Goal: Transaction & Acquisition: Purchase product/service

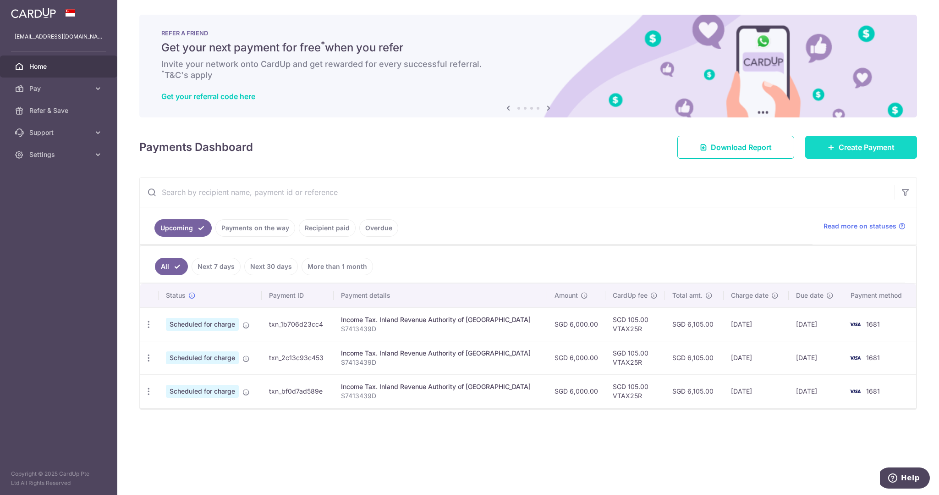
click at [843, 148] on span "Create Payment" at bounding box center [867, 147] width 56 height 11
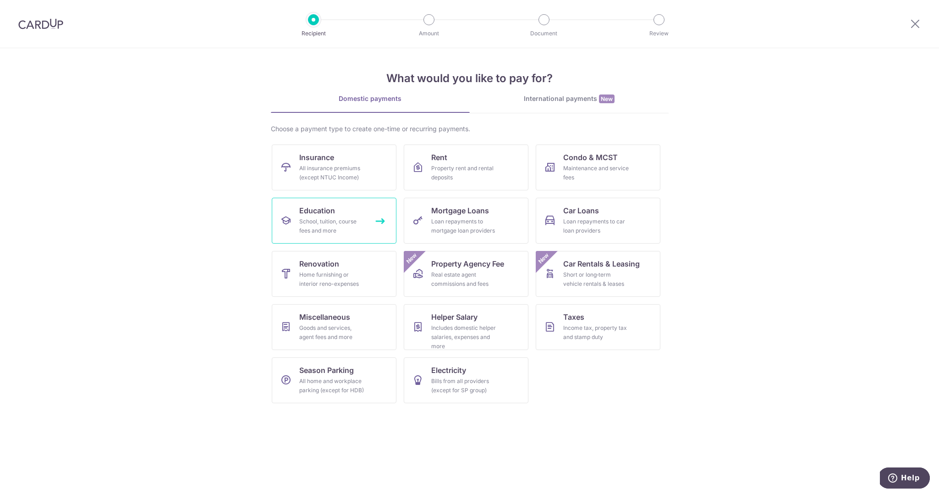
click at [322, 214] on span "Education" at bounding box center [317, 210] width 36 height 11
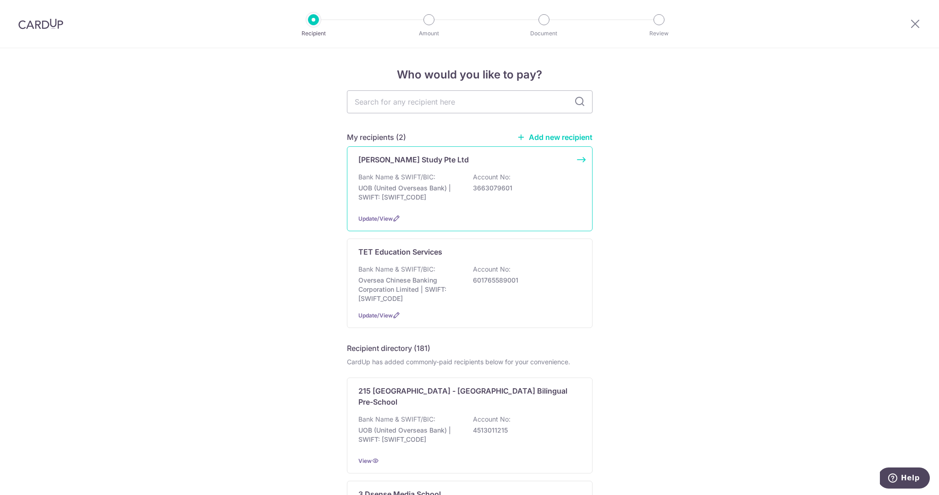
click at [410, 182] on div "Bank Name & SWIFT/BIC: UOB (United Overseas Bank) | SWIFT: UOVBSGSGXXX Account …" at bounding box center [469, 189] width 223 height 34
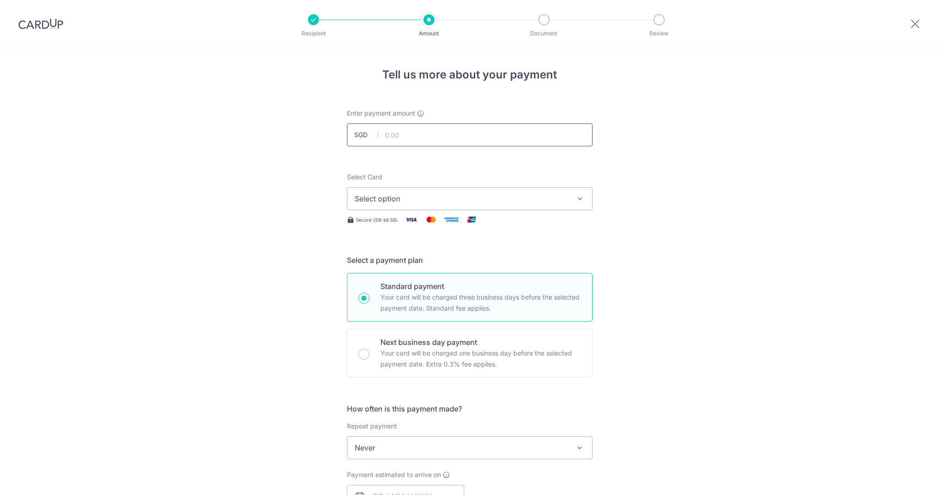
click at [425, 142] on input "text" at bounding box center [470, 134] width 246 height 23
type input "360.00"
click at [461, 203] on button "Select option" at bounding box center [470, 198] width 246 height 23
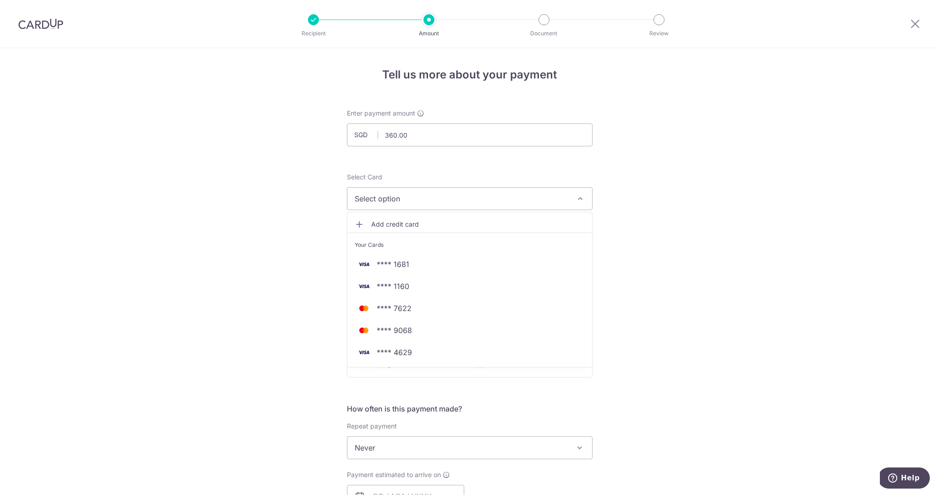
scroll to position [0, 0]
click at [40, 22] on img at bounding box center [40, 23] width 45 height 11
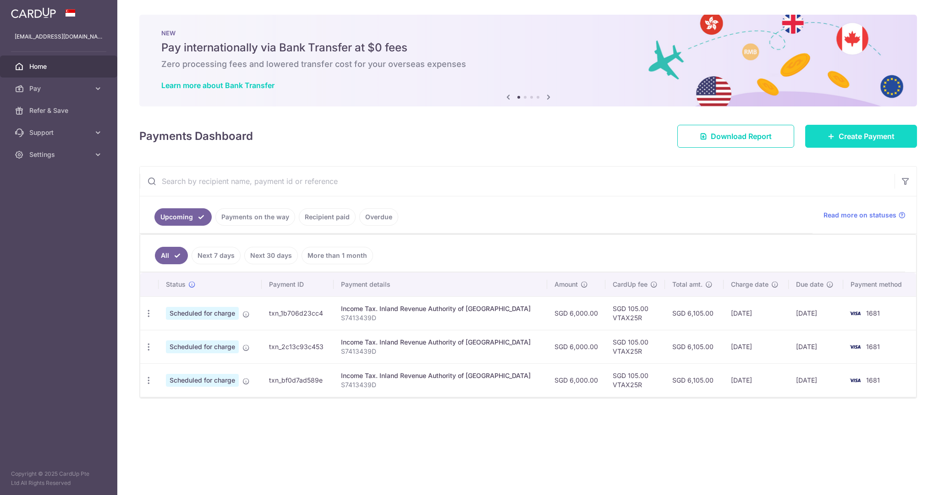
click at [834, 141] on link "Create Payment" at bounding box center [861, 136] width 112 height 23
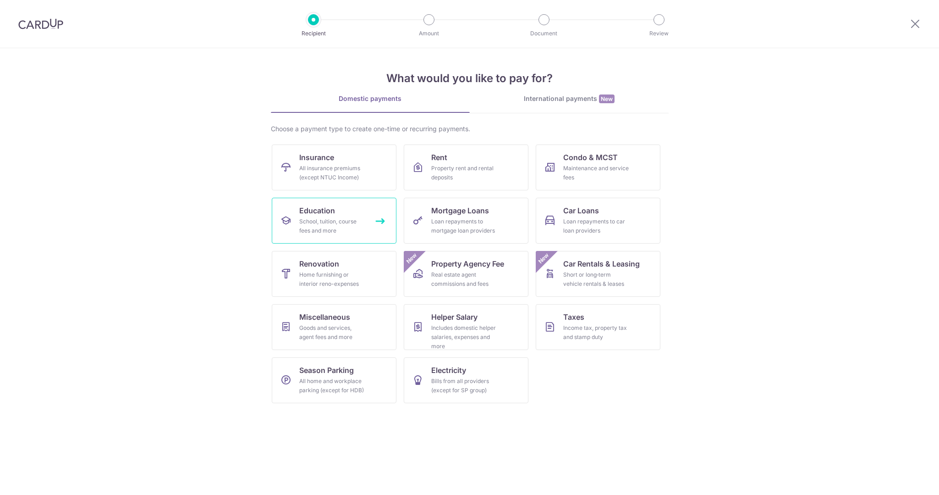
click at [324, 206] on span "Education" at bounding box center [317, 210] width 36 height 11
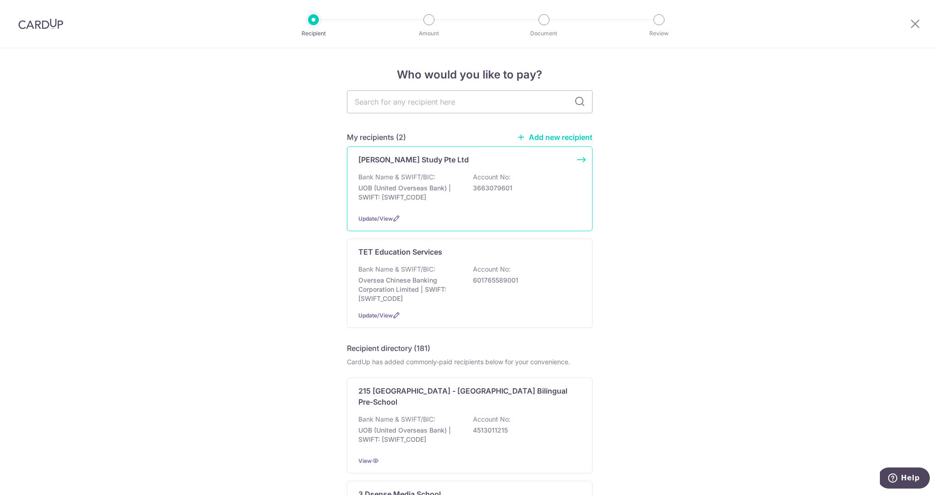
click at [411, 168] on div "[PERSON_NAME] Study Pte Ltd Bank Name & SWIFT/BIC: UOB (United Overseas Bank) |…" at bounding box center [470, 188] width 246 height 85
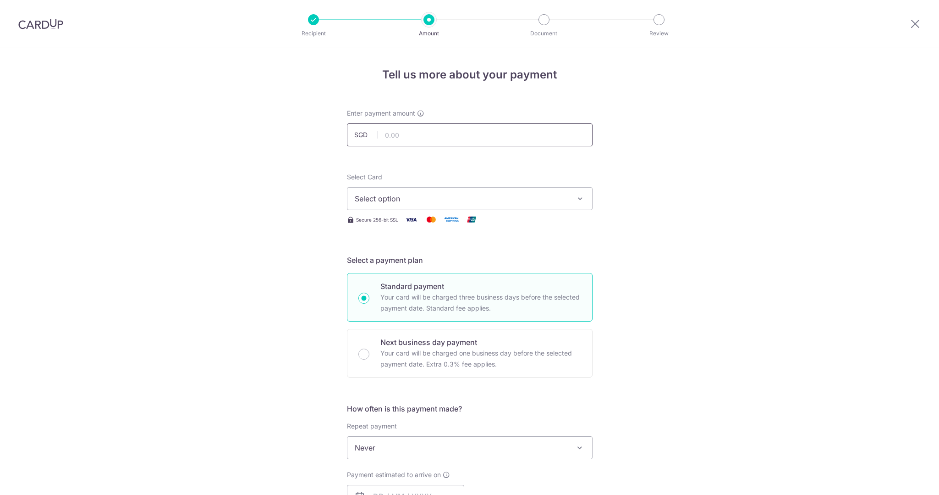
click at [418, 136] on input "text" at bounding box center [470, 134] width 246 height 23
type input "360.00"
click at [414, 190] on button "Select option" at bounding box center [470, 198] width 246 height 23
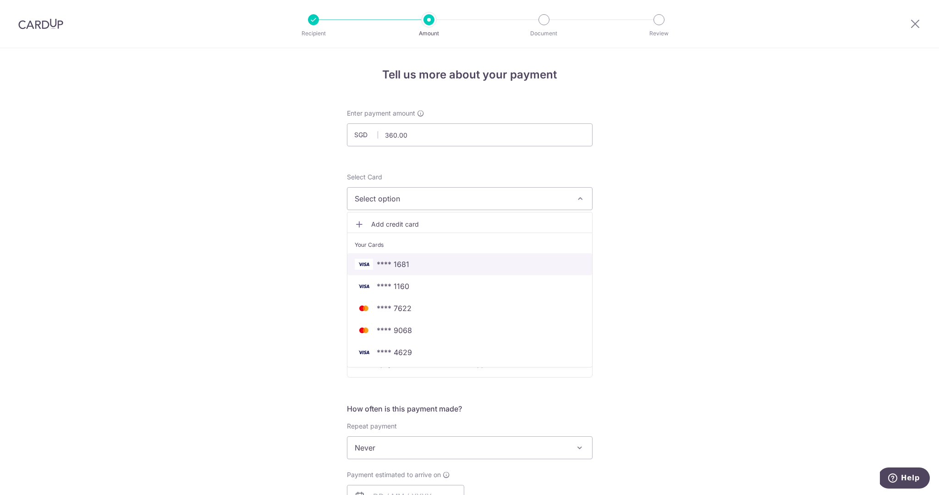
click at [416, 260] on span "**** 1681" at bounding box center [470, 263] width 230 height 11
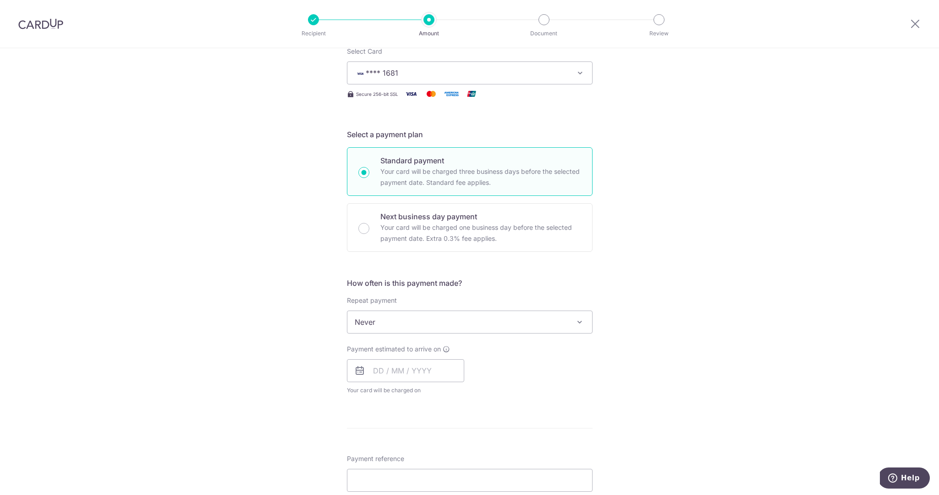
scroll to position [232, 0]
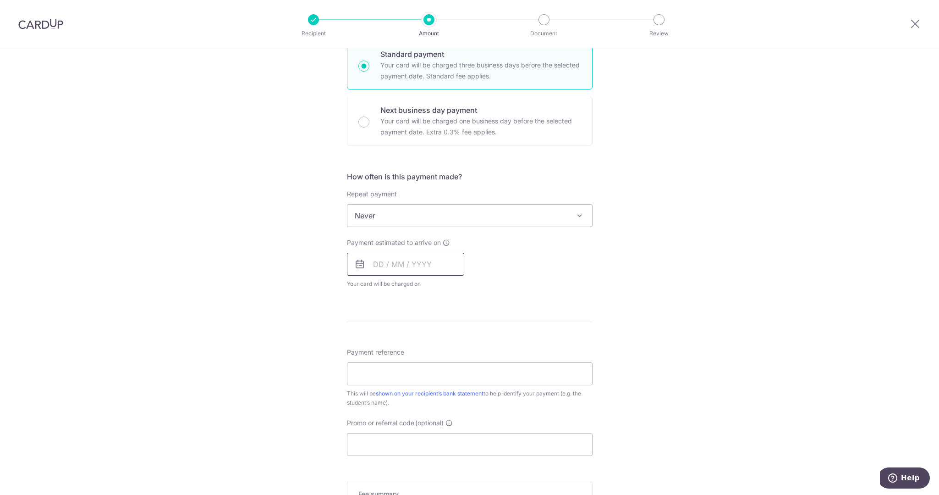
click at [383, 266] on input "text" at bounding box center [405, 264] width 117 height 23
click at [387, 387] on link "20" at bounding box center [384, 384] width 15 height 15
type input "[DATE]"
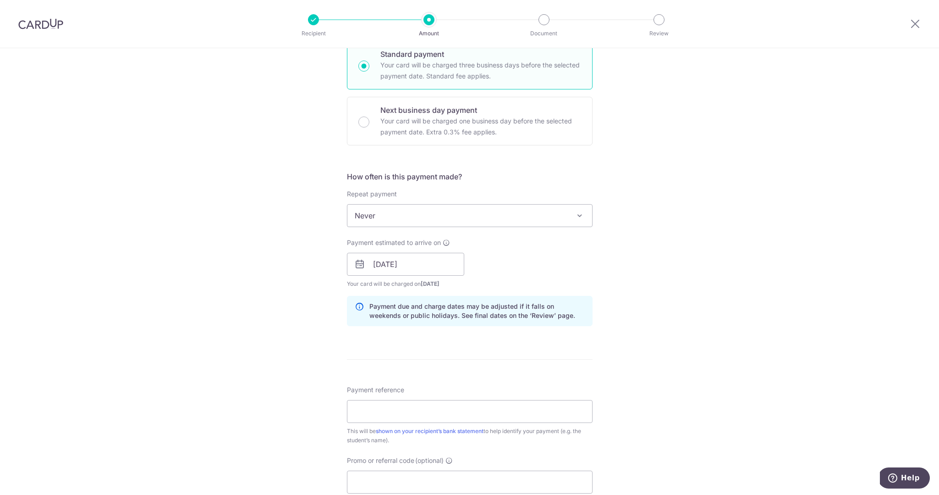
scroll to position [371, 0]
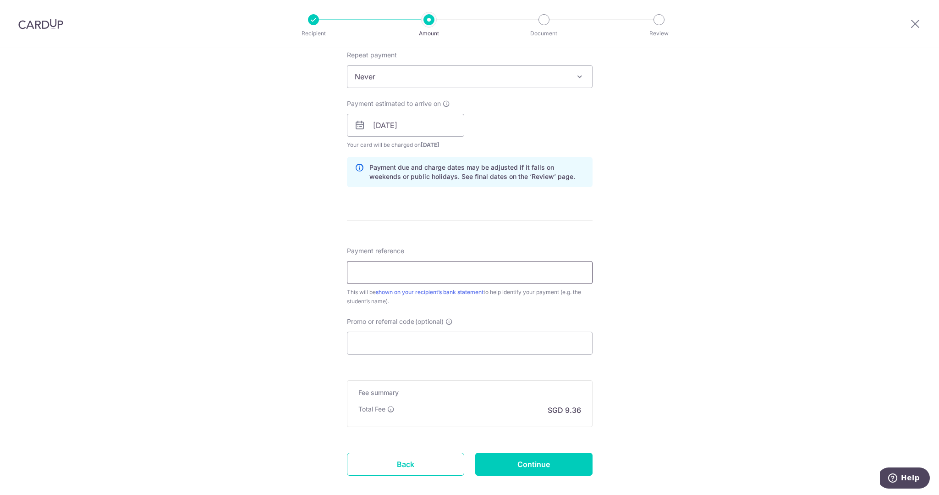
click at [423, 262] on input "Payment reference" at bounding box center [470, 272] width 246 height 23
paste input "#D2025-0848"
click at [480, 344] on input "Promo or referral code (optional)" at bounding box center [470, 342] width 246 height 23
click at [358, 274] on input "#D2025-0848" at bounding box center [470, 272] width 246 height 23
type input "D2025-0848"
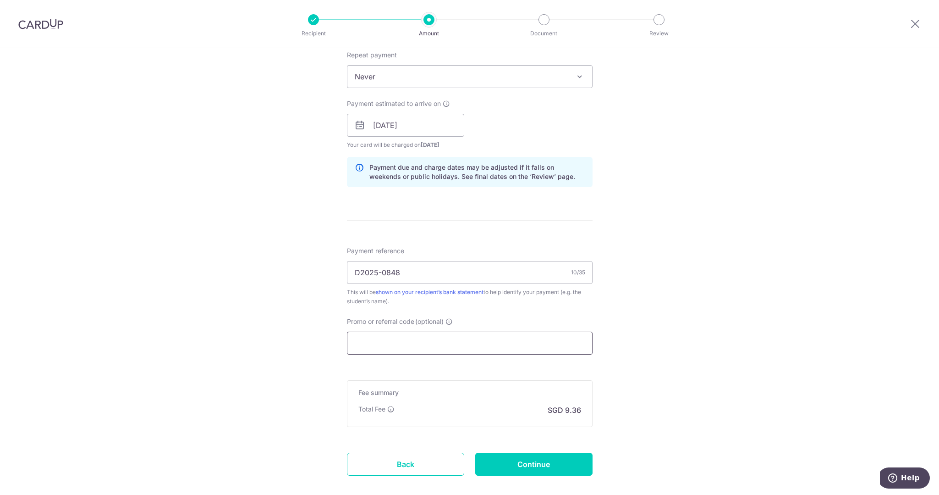
click at [494, 344] on input "Promo or referral code (optional)" at bounding box center [470, 342] width 246 height 23
paste input "#D2025-0848"
type input "#D2025-0848"
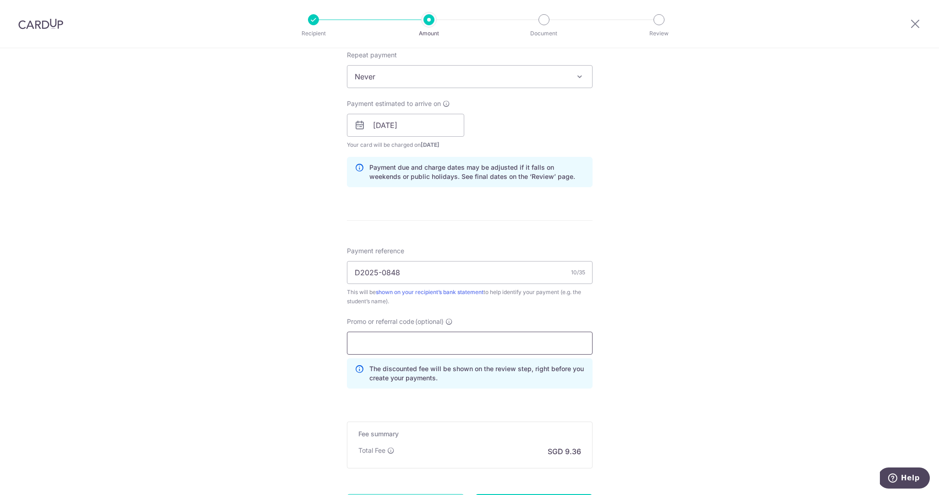
paste input "3HOME25R"
type input "3HOME25R"
click at [449, 395] on div "Promo or referral code (optional) 3HOME25R The discounted fee will be shown on …" at bounding box center [469, 356] width 257 height 79
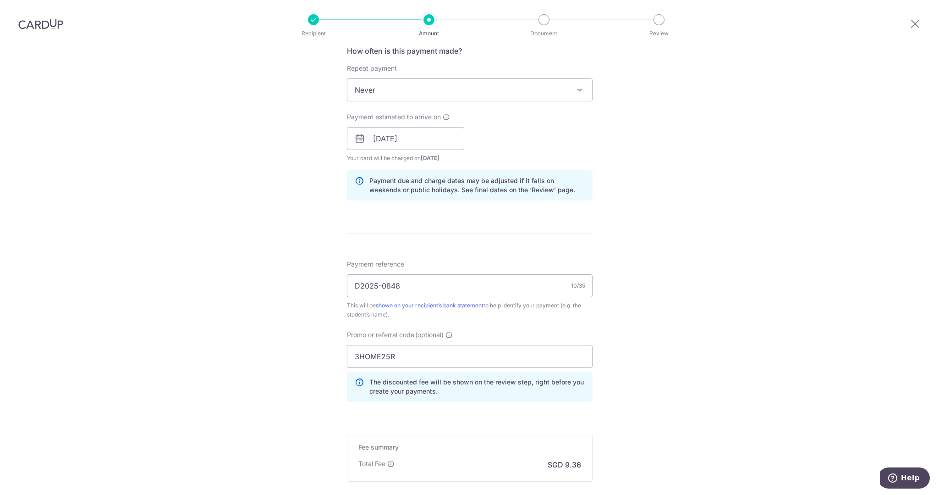
scroll to position [462, 0]
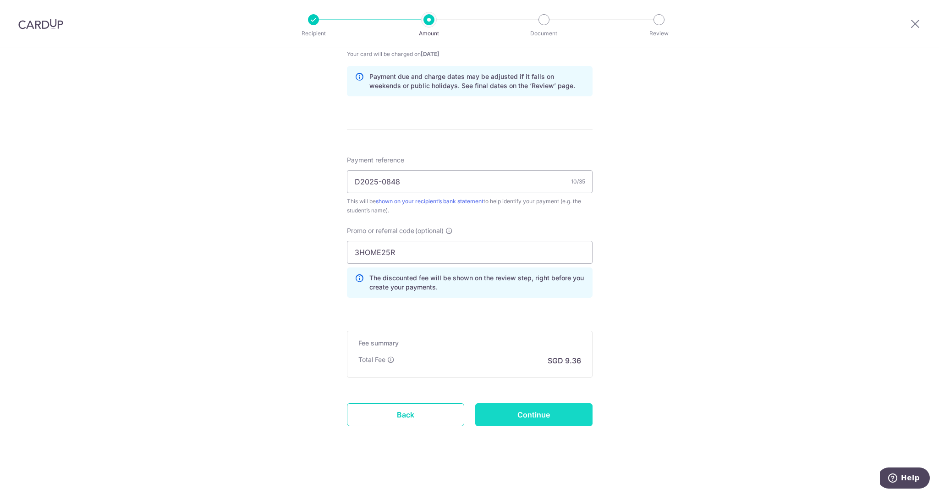
click at [528, 410] on input "Continue" at bounding box center [533, 414] width 117 height 23
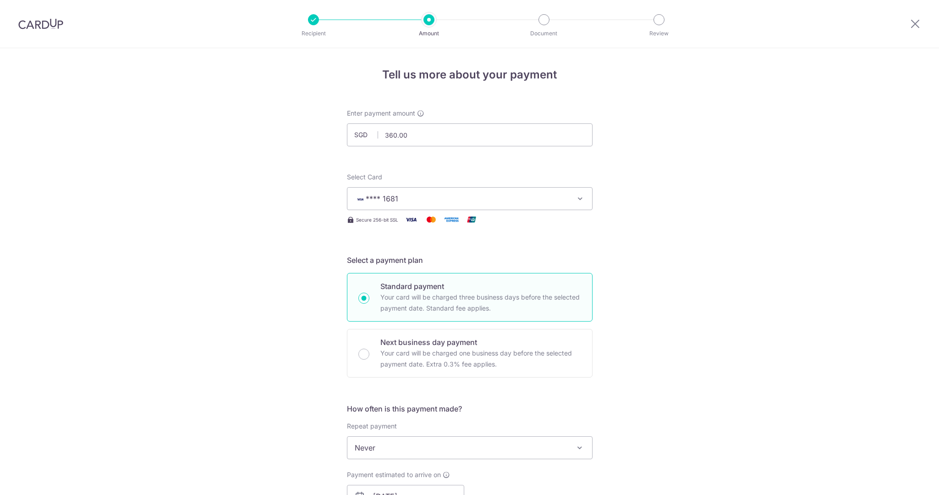
scroll to position [474, 0]
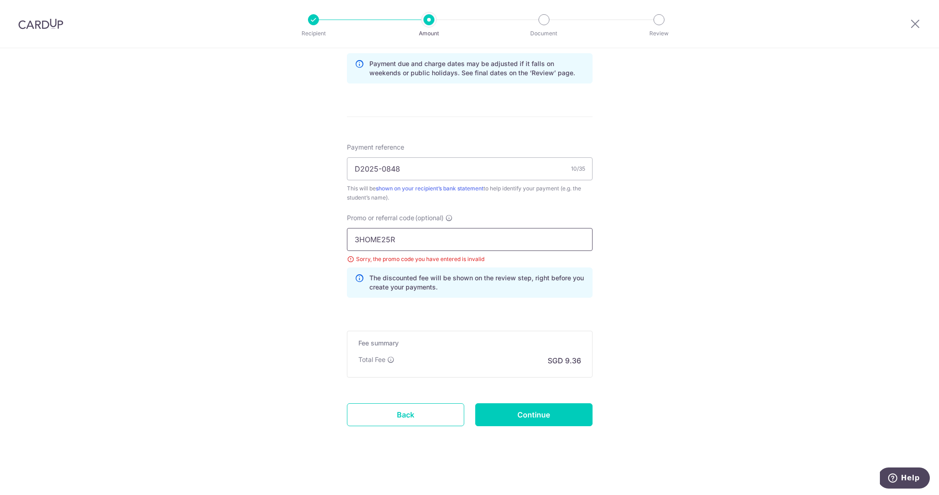
drag, startPoint x: 406, startPoint y: 247, endPoint x: 283, endPoint y: 231, distance: 123.3
click at [284, 232] on div "Tell us more about your payment Enter payment amount SGD 360.00 360.00 Select C…" at bounding box center [469, 34] width 939 height 921
type input "OFF225"
click at [529, 418] on input "Continue" at bounding box center [533, 414] width 117 height 23
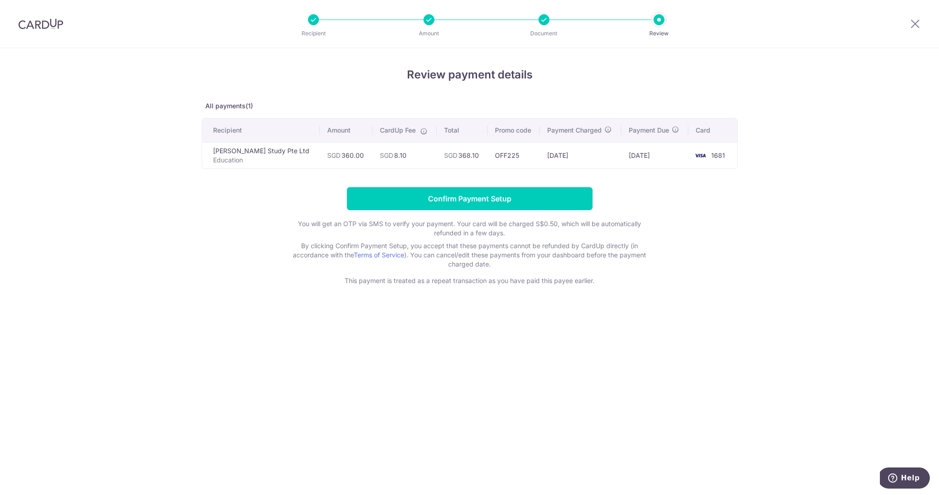
click at [36, 27] on img at bounding box center [40, 23] width 45 height 11
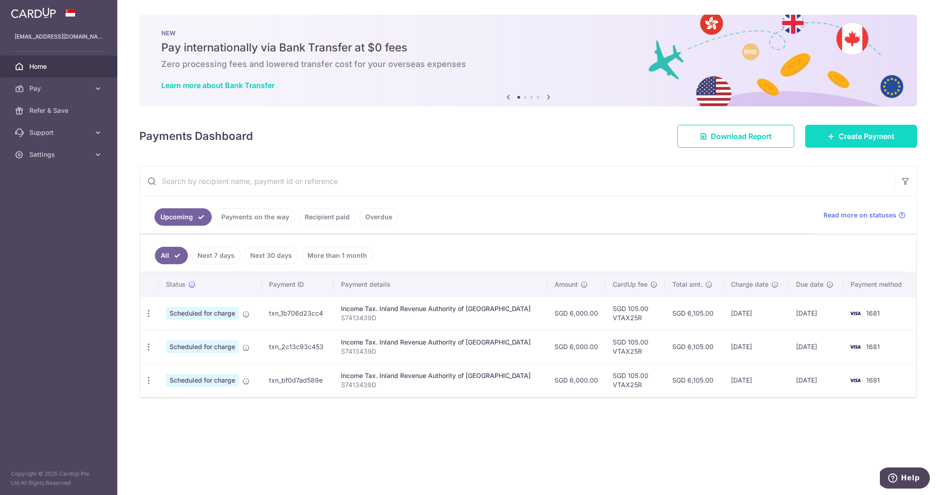
click at [858, 137] on span "Create Payment" at bounding box center [867, 136] width 56 height 11
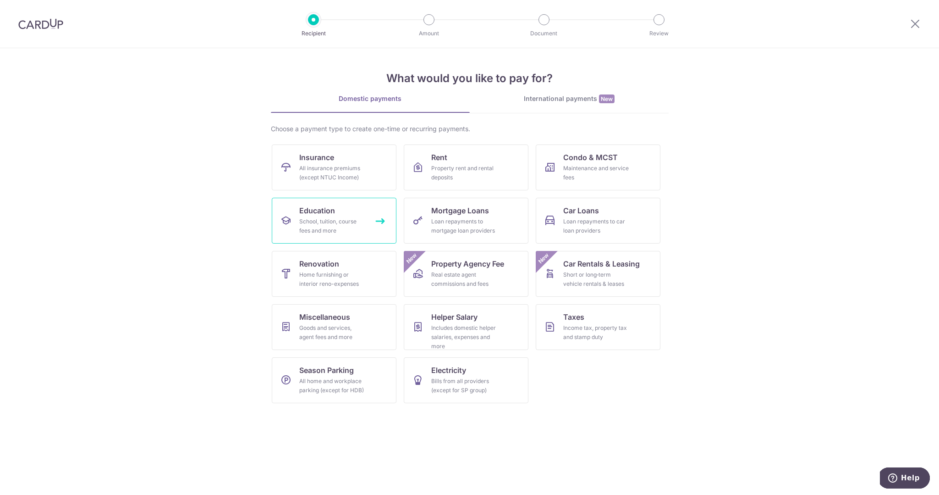
click at [330, 214] on span "Education" at bounding box center [317, 210] width 36 height 11
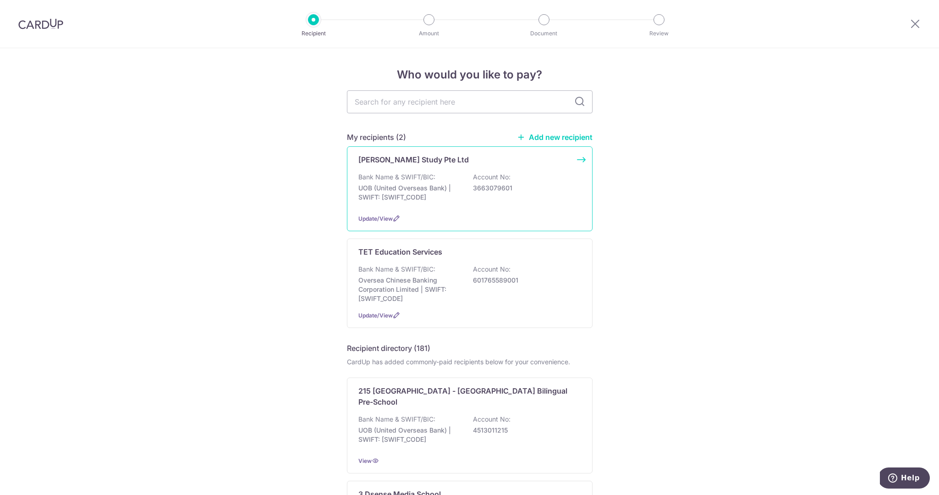
click at [413, 173] on p "Bank Name & SWIFT/BIC:" at bounding box center [396, 176] width 77 height 9
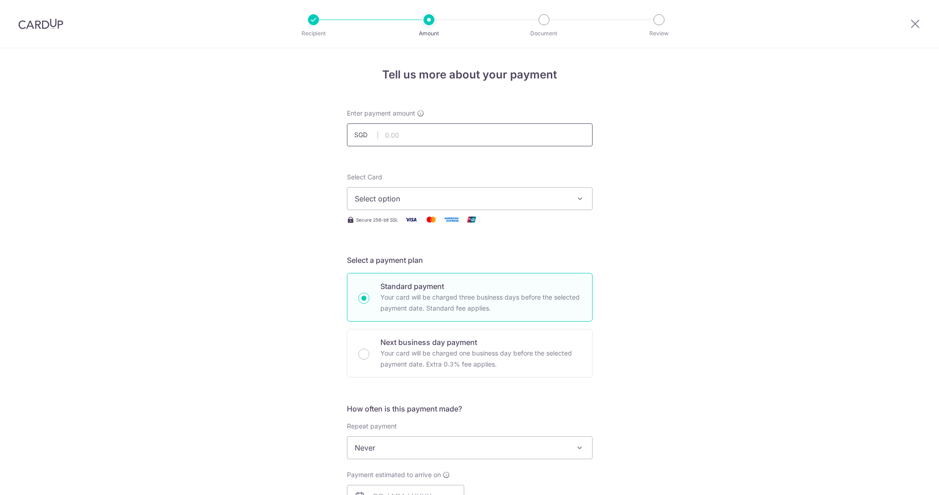
click at [462, 125] on input "text" at bounding box center [470, 134] width 246 height 23
type input "360.00"
click at [414, 190] on button "Select option" at bounding box center [470, 198] width 246 height 23
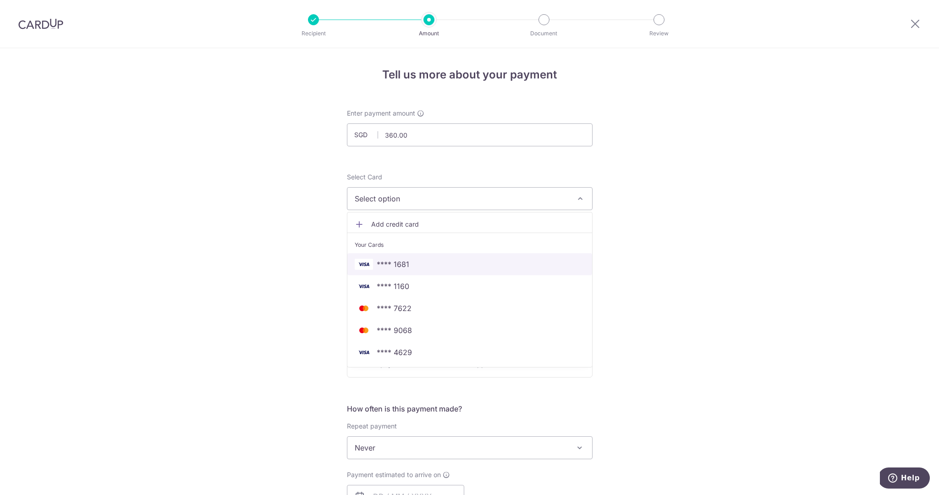
click at [416, 267] on span "**** 1681" at bounding box center [470, 263] width 230 height 11
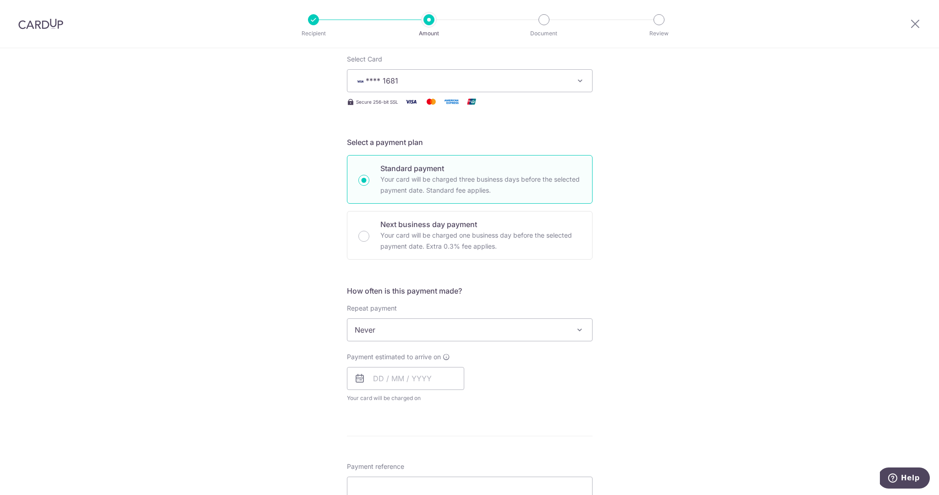
scroll to position [146, 0]
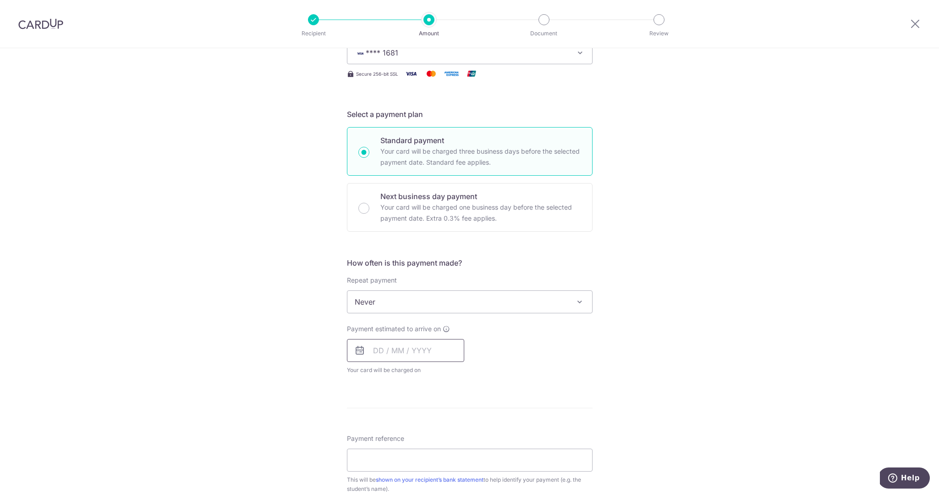
click at [403, 348] on input "text" at bounding box center [405, 350] width 117 height 23
click at [381, 470] on link "20" at bounding box center [384, 470] width 15 height 15
type input "[DATE]"
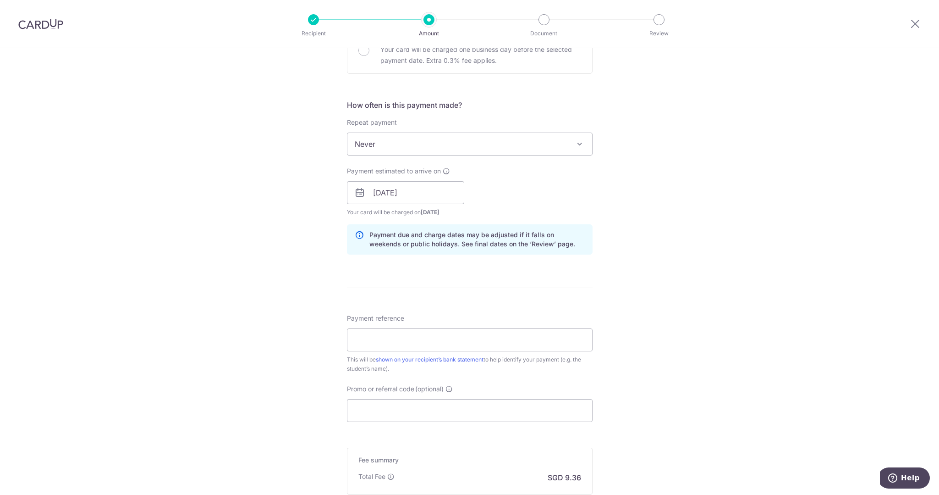
scroll to position [420, 0]
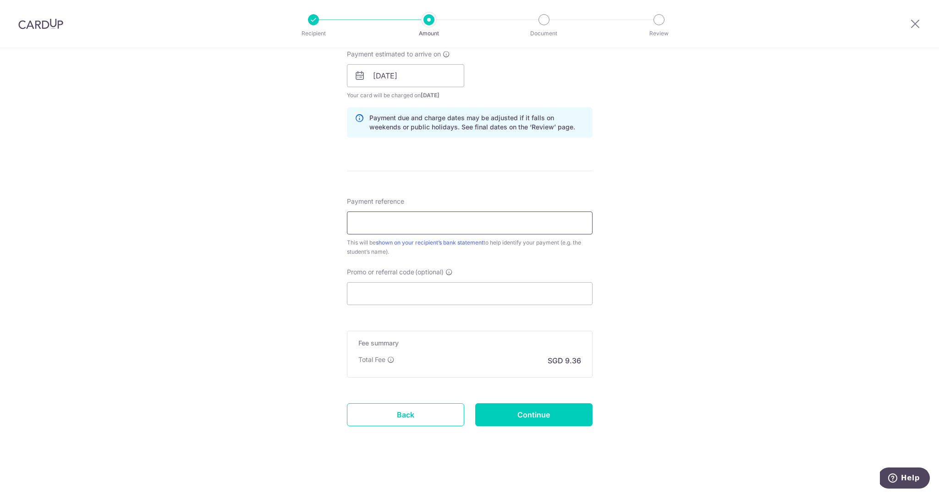
click at [386, 219] on input "Payment reference" at bounding box center [470, 222] width 246 height 23
paste input "#D2025-0848"
type input "#D2025-0848"
click at [397, 296] on input "Promo or referral code (optional)" at bounding box center [470, 293] width 246 height 23
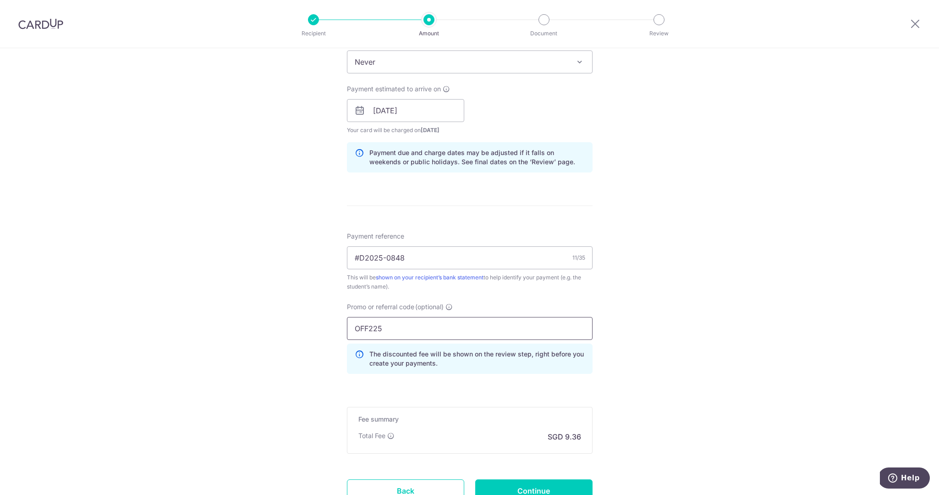
scroll to position [462, 0]
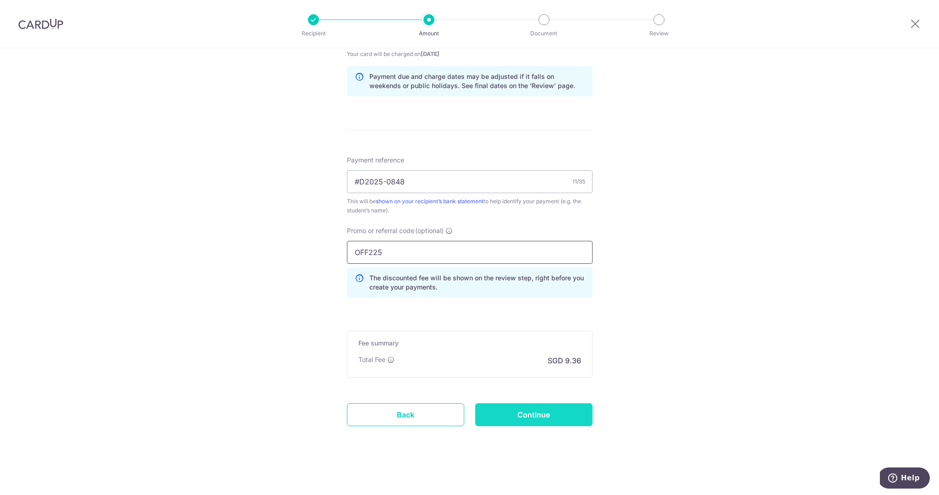
type input "OFF225"
click at [534, 410] on input "Continue" at bounding box center [533, 414] width 117 height 23
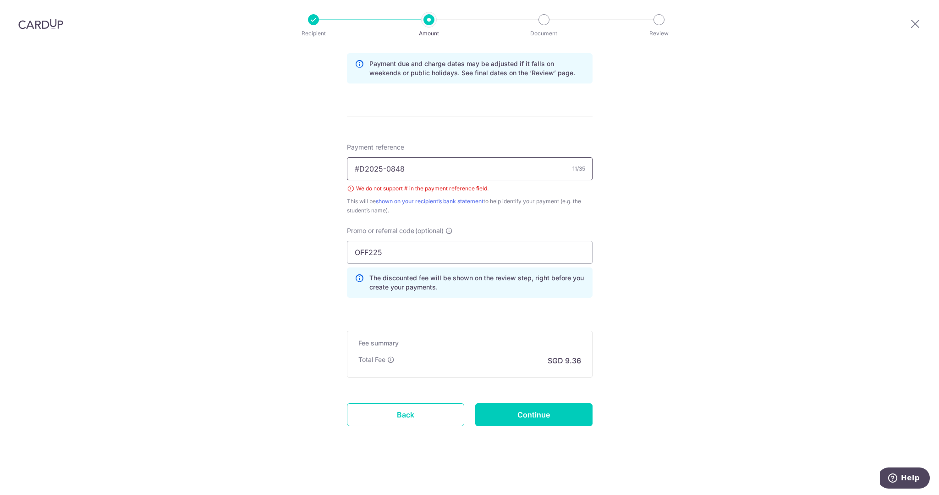
click at [353, 167] on input "#D2025-0848" at bounding box center [470, 168] width 246 height 23
type input "D2025-0848"
click at [529, 418] on input "Continue" at bounding box center [533, 414] width 117 height 23
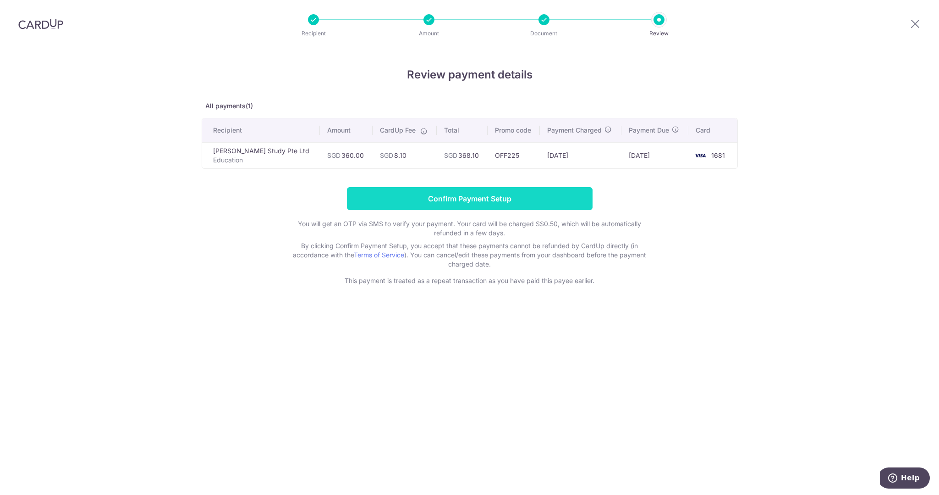
click at [505, 201] on input "Confirm Payment Setup" at bounding box center [470, 198] width 246 height 23
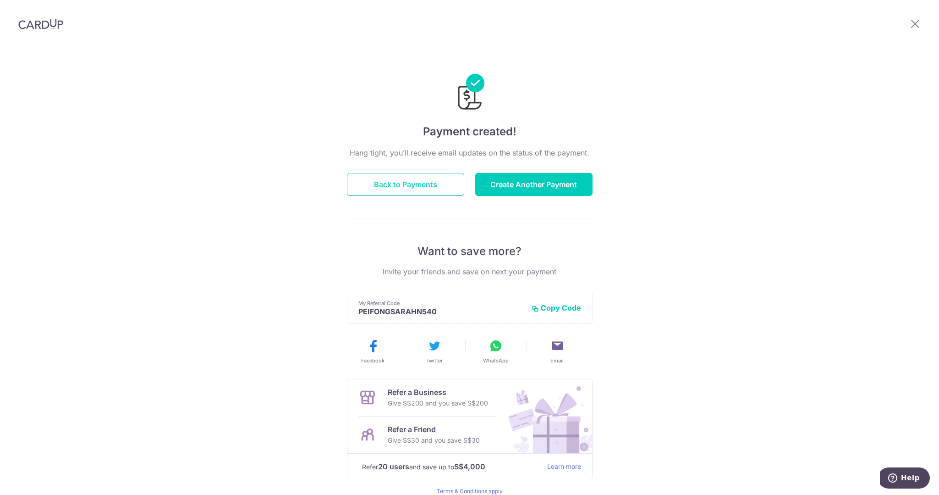
click at [435, 182] on button "Back to Payments" at bounding box center [405, 184] width 117 height 23
